Goal: Transaction & Acquisition: Purchase product/service

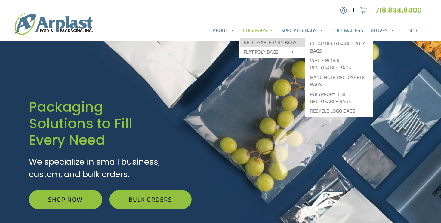
click at [258, 42] on link "Reclosable Poly Bags" at bounding box center [272, 43] width 65 height 10
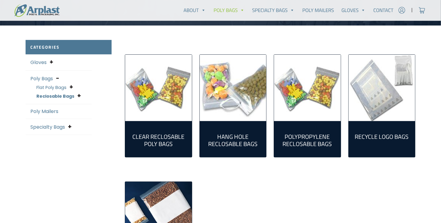
scroll to position [130, 0]
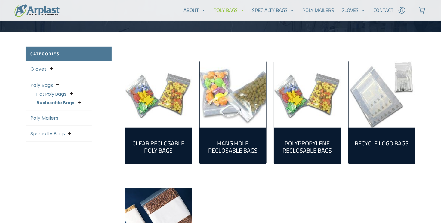
click at [307, 96] on img "Visit product category Polypropylene Reclosable Bags" at bounding box center [307, 94] width 67 height 67
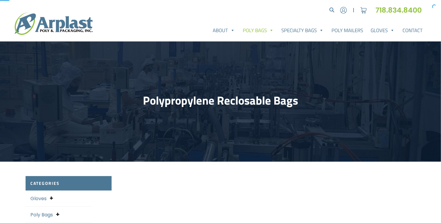
select select "25"
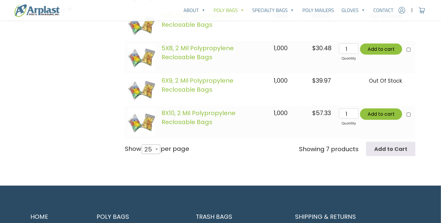
scroll to position [322, 0]
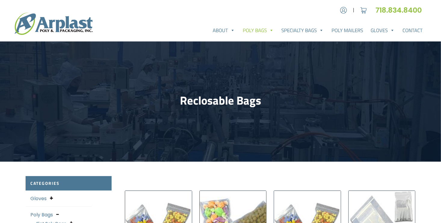
click at [261, 32] on link "Poly Bags" at bounding box center [258, 30] width 39 height 12
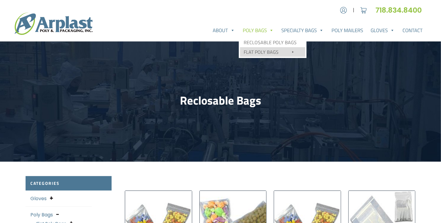
click at [271, 50] on link "Flat Poly Bags" at bounding box center [272, 52] width 65 height 10
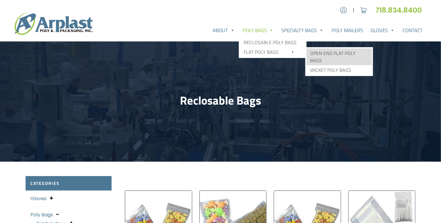
click at [333, 54] on link "Open End Flat Poly Bags" at bounding box center [338, 56] width 65 height 17
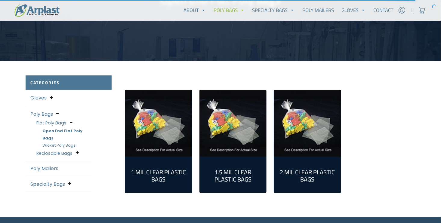
scroll to position [100, 0]
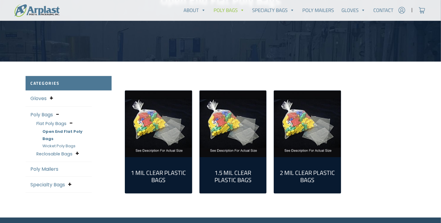
click at [226, 132] on img "Visit product category 1.5 Mil Clear Plastic Bags" at bounding box center [233, 124] width 67 height 67
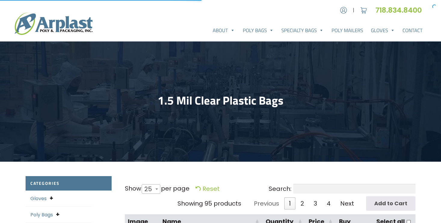
select select "25"
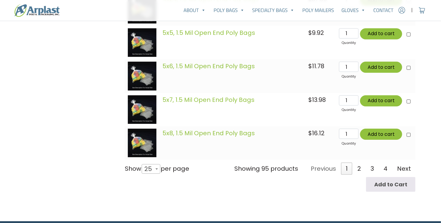
scroll to position [909, 0]
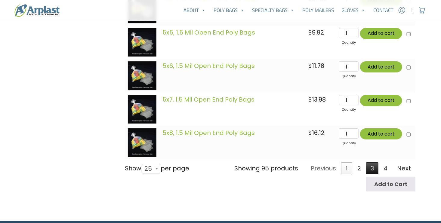
click at [376, 169] on link "3" at bounding box center [372, 168] width 12 height 12
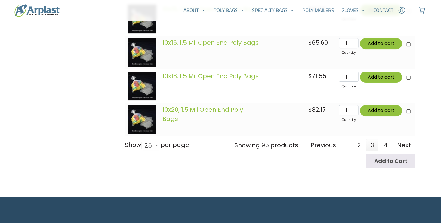
scroll to position [932, 0]
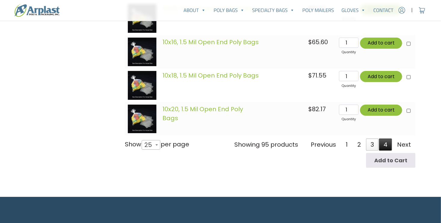
click at [386, 145] on link "4" at bounding box center [385, 145] width 13 height 12
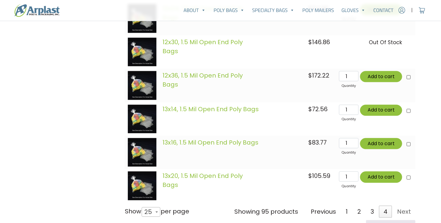
scroll to position [699, 0]
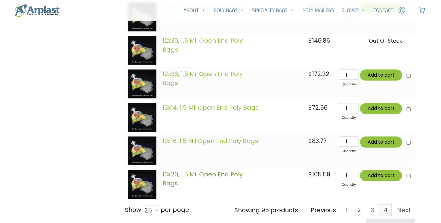
click at [211, 174] on link "13x20, 1.5 Mil Open End Poly Bags" at bounding box center [202, 178] width 80 height 17
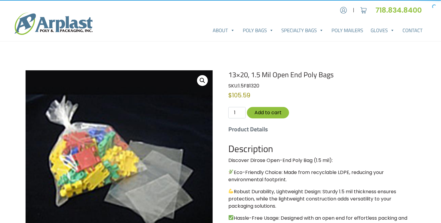
click at [30, 200] on img at bounding box center [119, 163] width 187 height 187
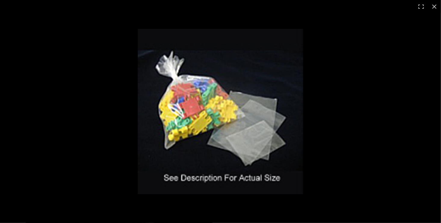
click at [38, 176] on div "Full screen image" at bounding box center [220, 111] width 441 height 223
click at [33, 169] on div "Full screen image" at bounding box center [220, 111] width 441 height 223
click at [437, 1] on button "Close (Esc)" at bounding box center [434, 6] width 13 height 13
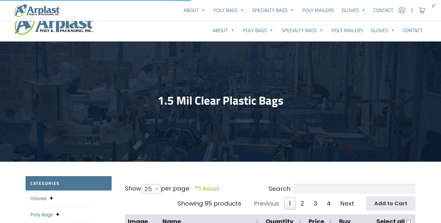
select select "25"
